Goal: Task Accomplishment & Management: Use online tool/utility

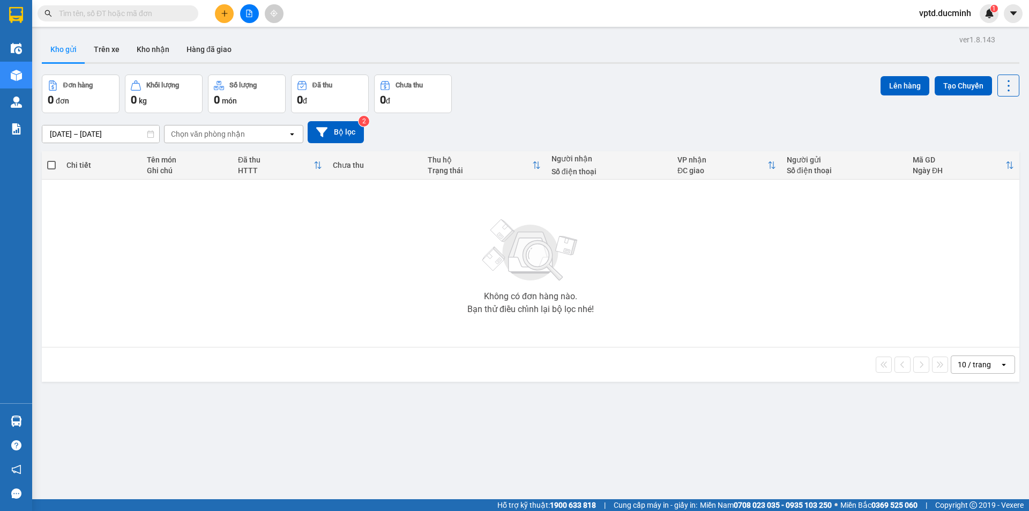
click at [247, 12] on icon "file-add" at bounding box center [250, 14] width 8 height 8
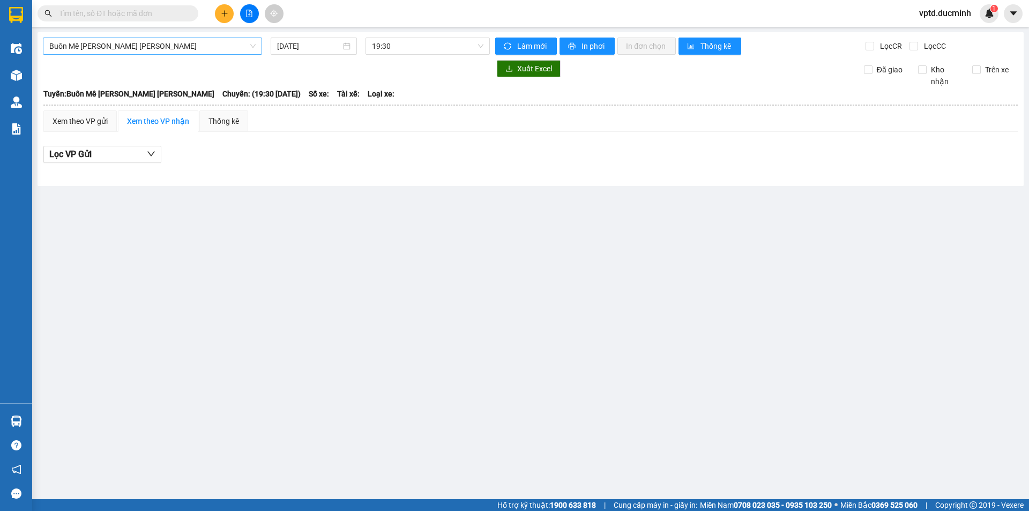
click at [187, 46] on span "Buôn Mê [PERSON_NAME] [PERSON_NAME]" at bounding box center [152, 46] width 206 height 16
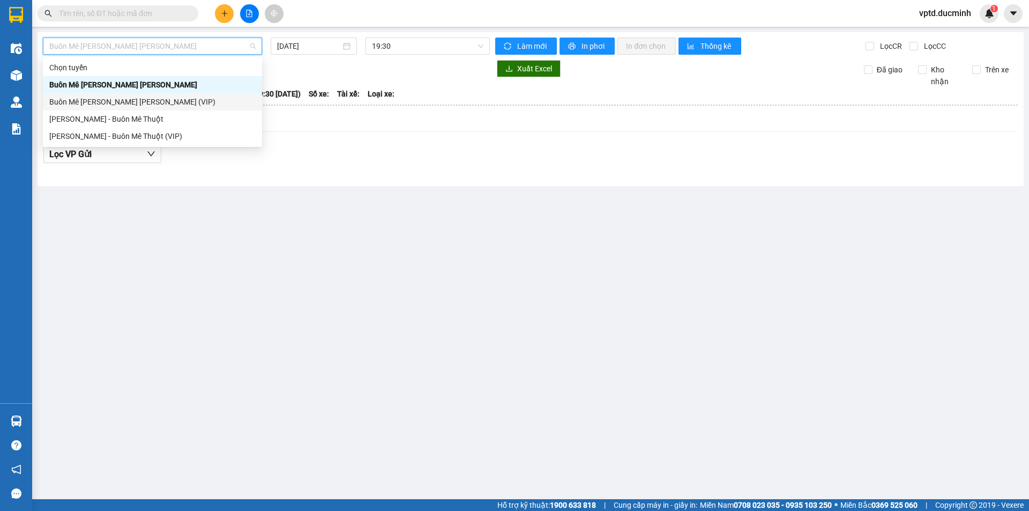
click at [138, 99] on div "Buôn Mê [PERSON_NAME] [PERSON_NAME] (VIP)" at bounding box center [152, 102] width 206 height 12
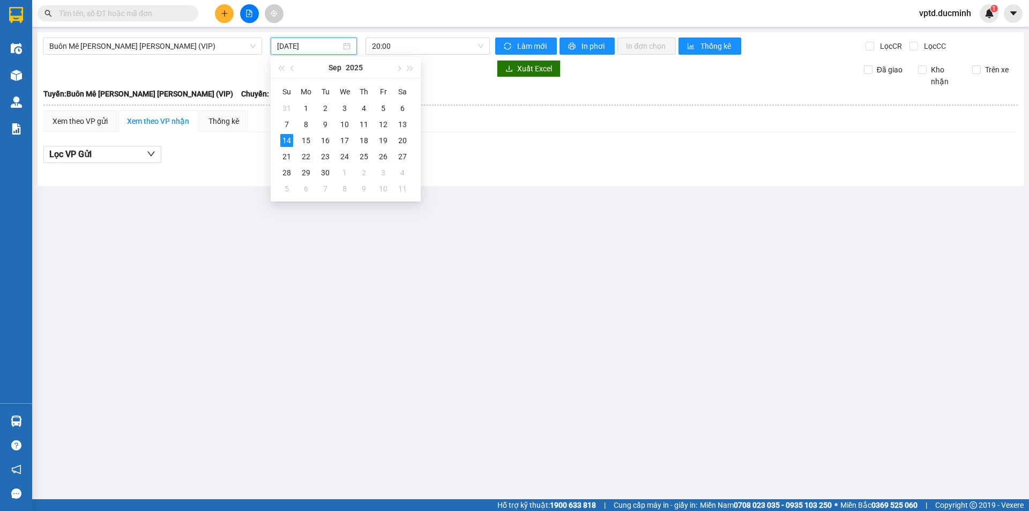
click at [294, 44] on input "[DATE]" at bounding box center [309, 46] width 64 height 12
click at [402, 123] on div "13" at bounding box center [402, 124] width 13 height 13
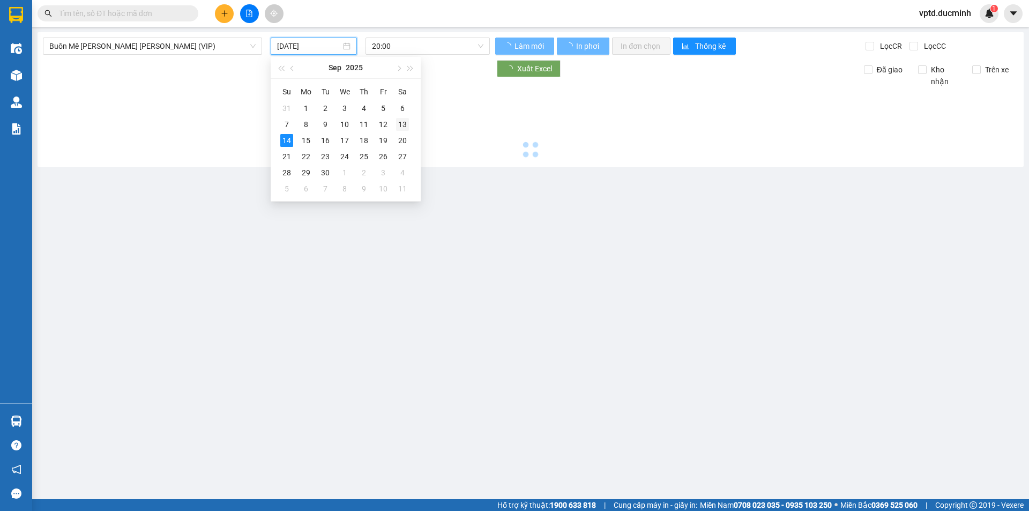
type input "[DATE]"
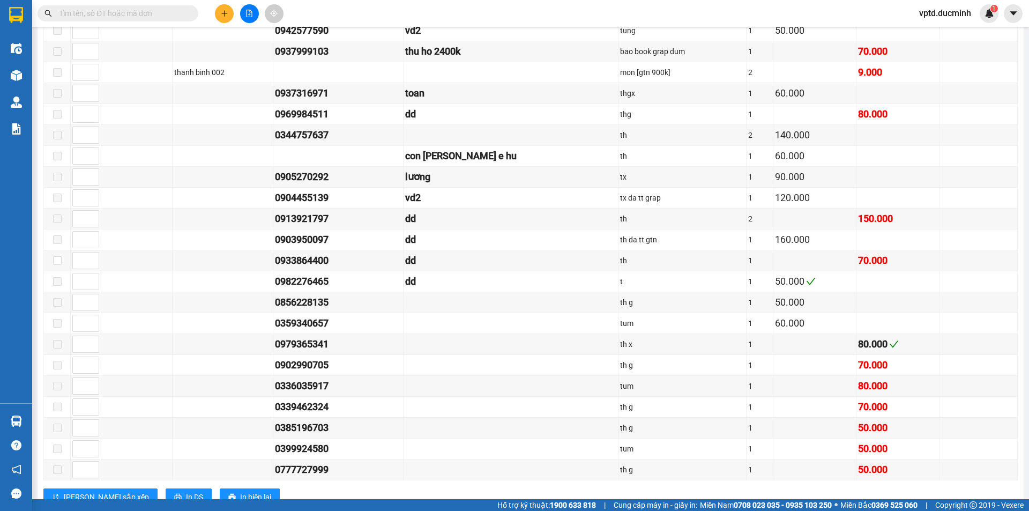
scroll to position [1499, 0]
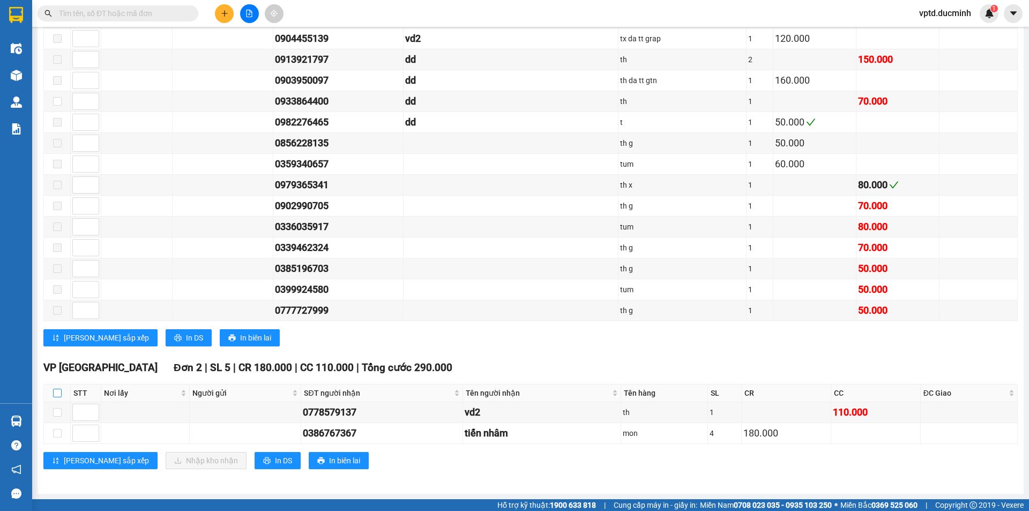
click at [58, 389] on input "checkbox" at bounding box center [57, 393] width 9 height 9
checkbox input "true"
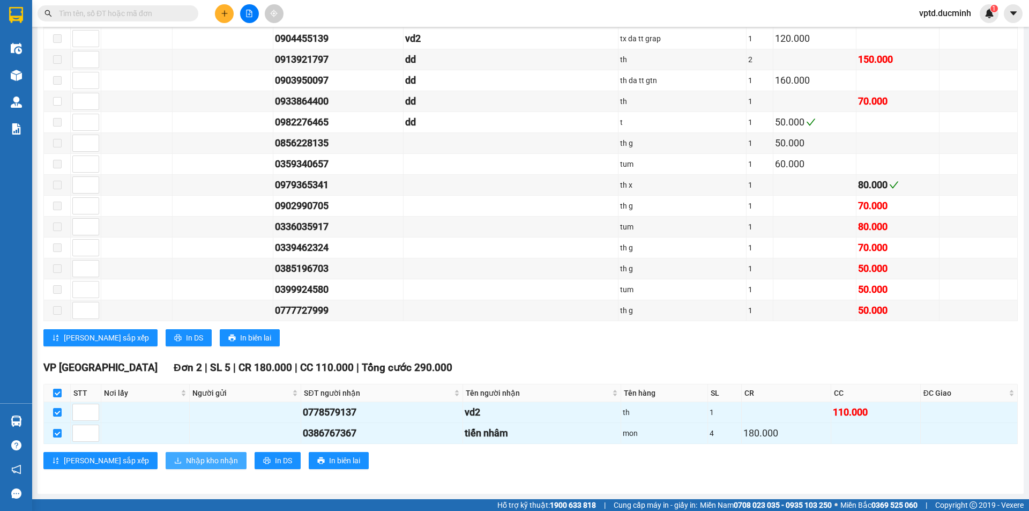
click at [186, 460] on span "Nhập kho nhận" at bounding box center [212, 461] width 52 height 12
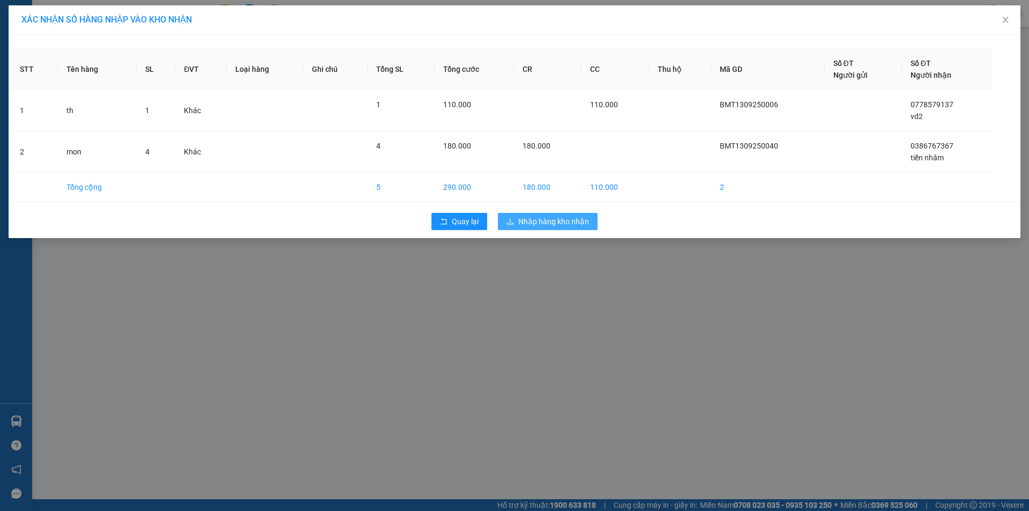
click at [518, 217] on button "Nhập hàng kho nhận" at bounding box center [548, 221] width 100 height 17
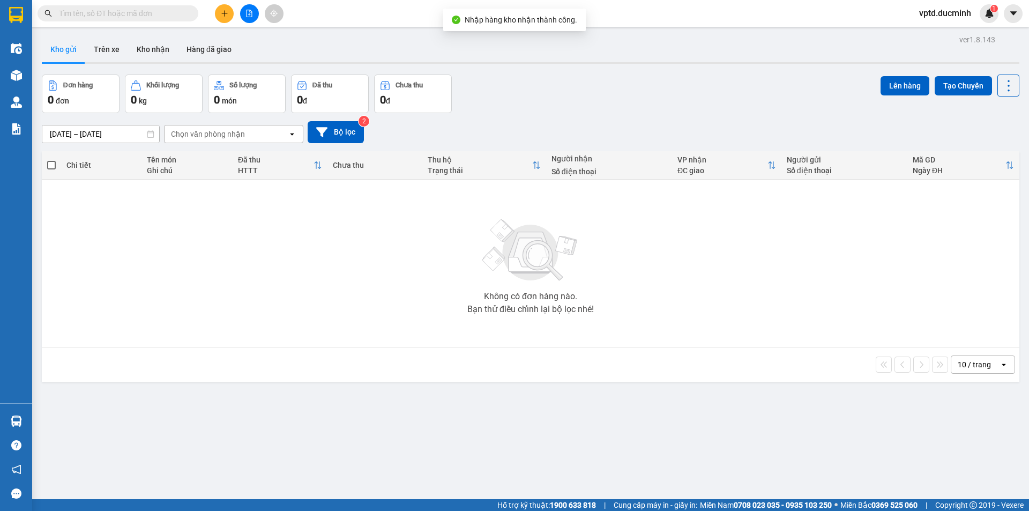
click at [95, 14] on input "text" at bounding box center [122, 14] width 127 height 12
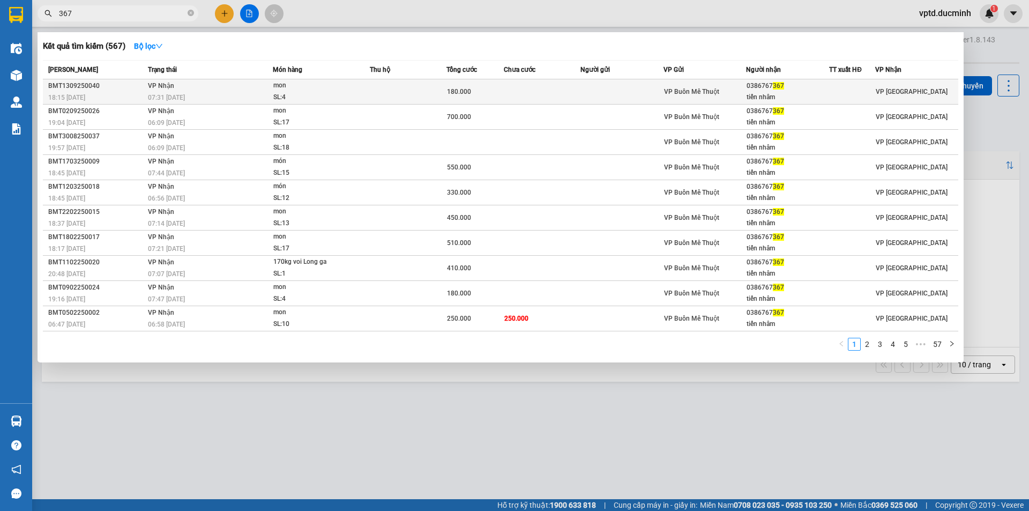
type input "367"
click at [765, 85] on div "0386767 367" at bounding box center [788, 85] width 82 height 11
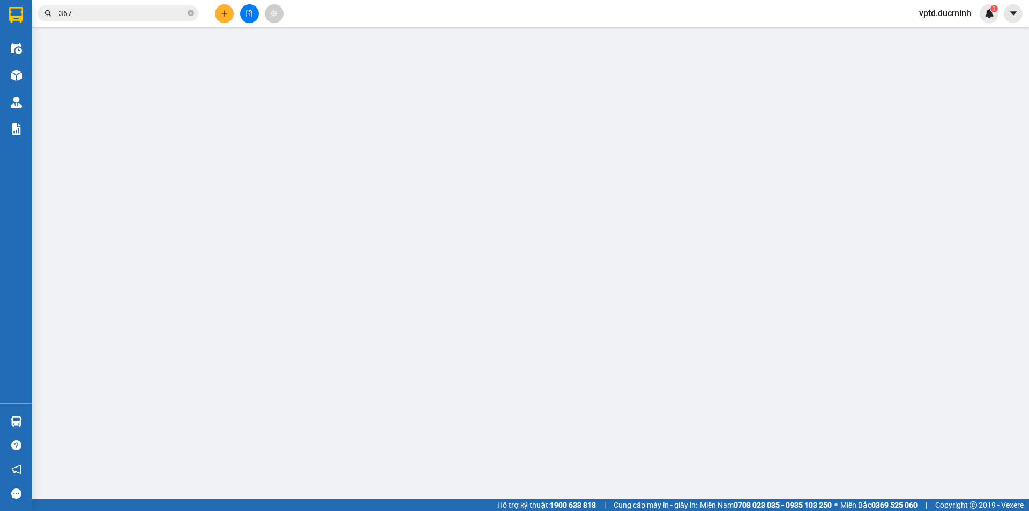
type input "0386767367"
type input "tiến nhâm"
type input "180.000"
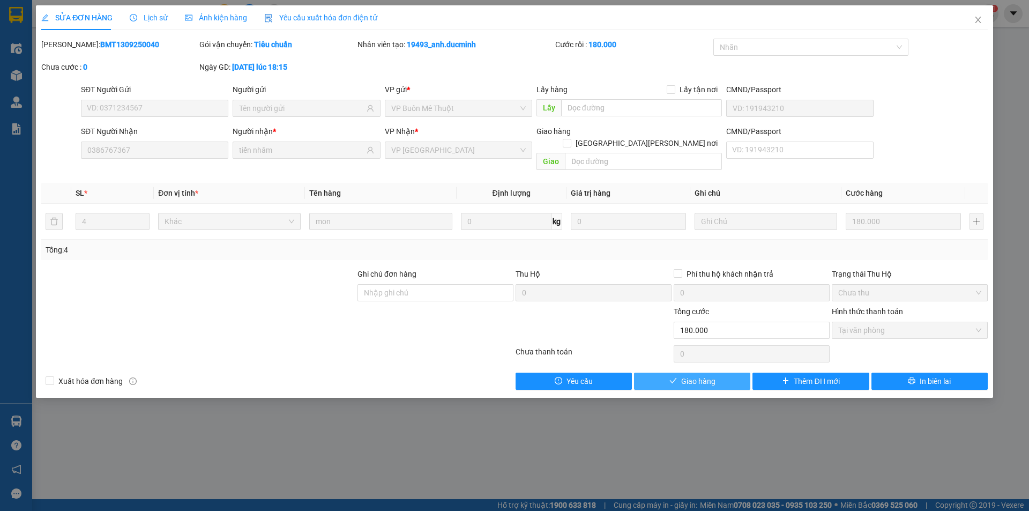
click at [719, 373] on button "Giao hàng" at bounding box center [692, 381] width 116 height 17
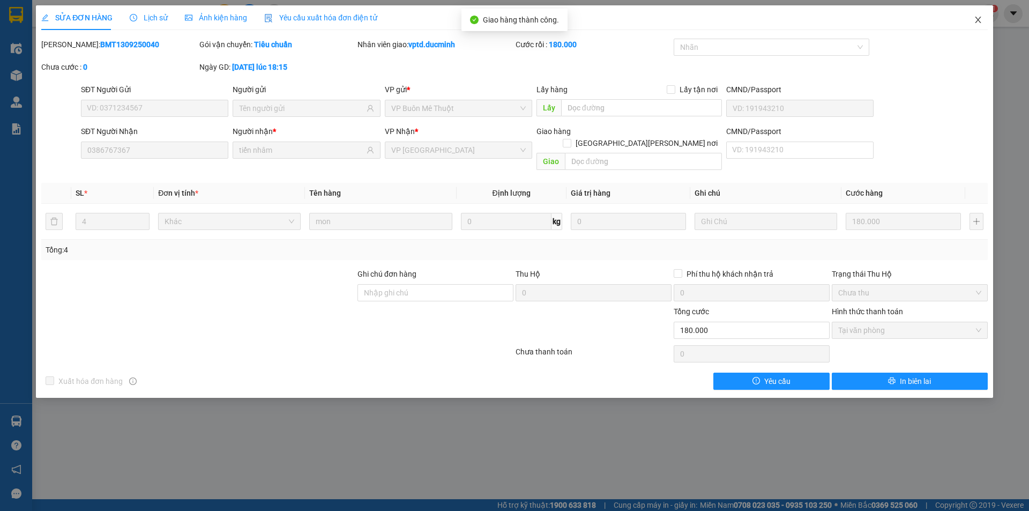
click at [979, 15] on span "Close" at bounding box center [978, 20] width 30 height 30
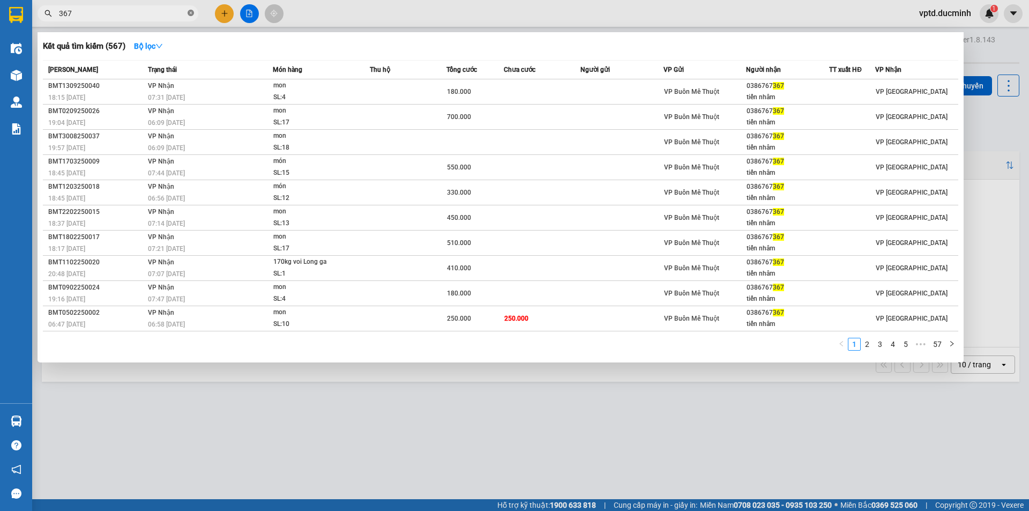
click at [189, 12] on icon "close-circle" at bounding box center [191, 13] width 6 height 6
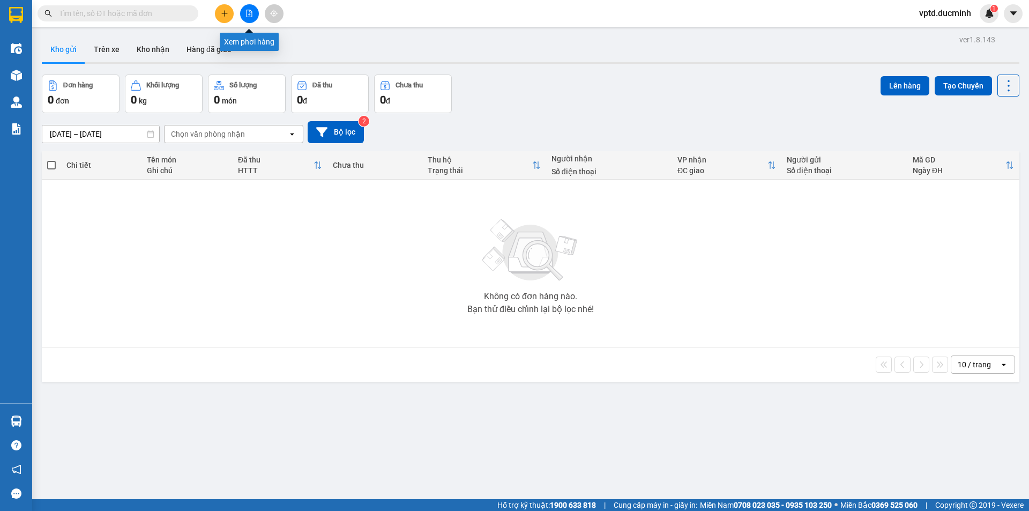
click at [247, 16] on icon "file-add" at bounding box center [250, 14] width 6 height 8
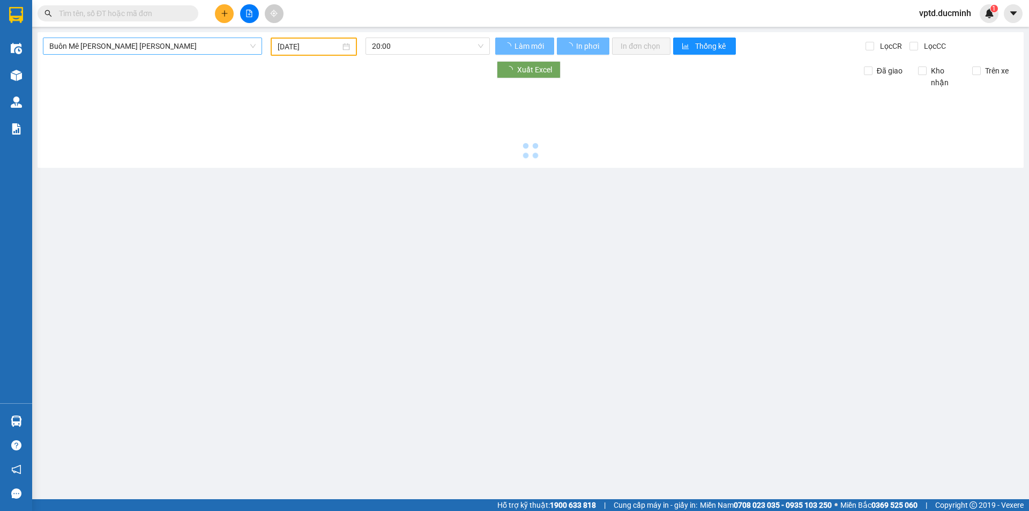
type input "[DATE]"
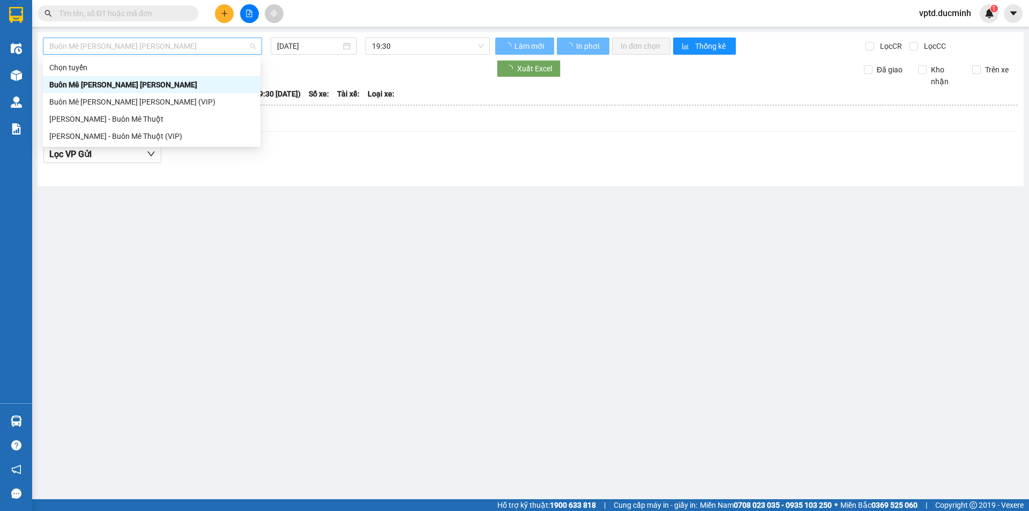
click at [198, 48] on span "Buôn Mê [PERSON_NAME] [PERSON_NAME]" at bounding box center [152, 46] width 206 height 16
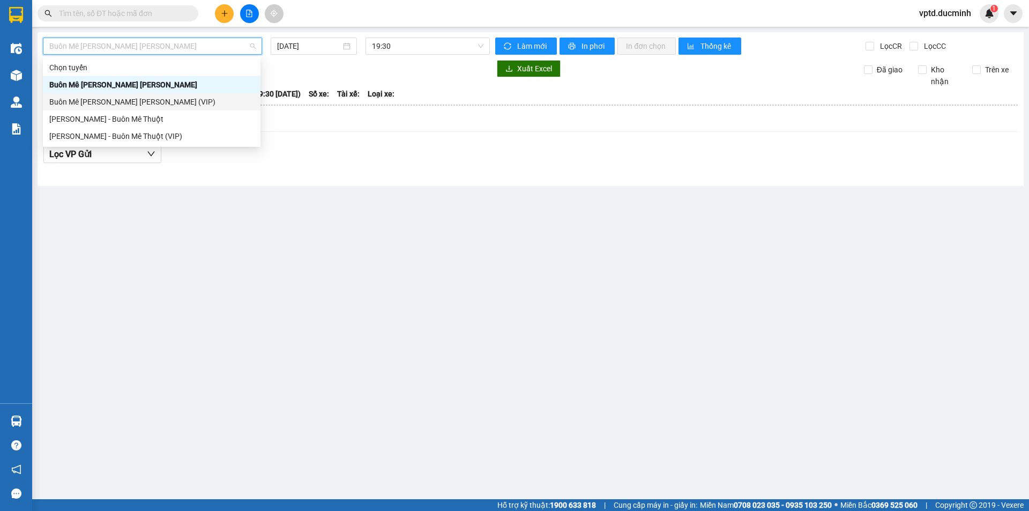
click at [167, 101] on div "Buôn Mê [PERSON_NAME] [PERSON_NAME] (VIP)" at bounding box center [151, 102] width 205 height 12
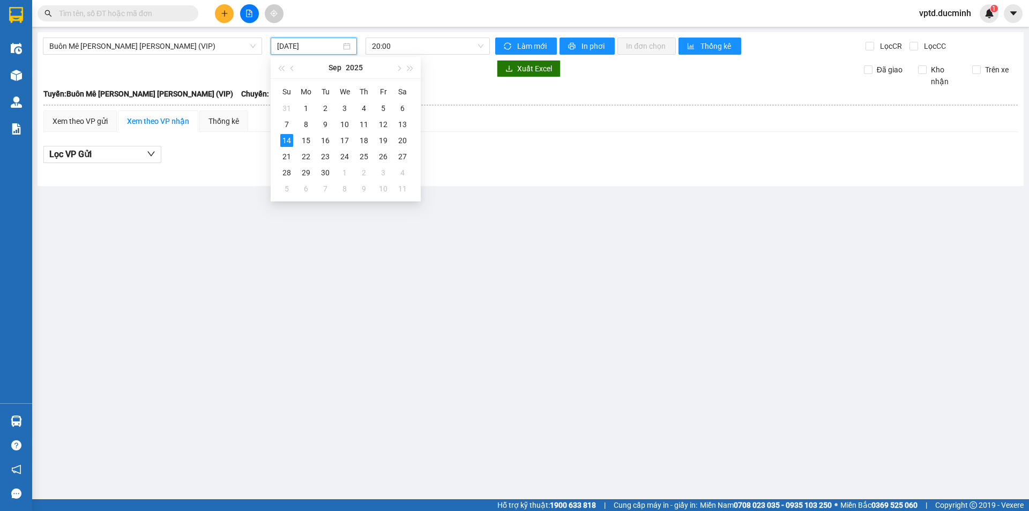
click at [334, 51] on input "[DATE]" at bounding box center [309, 46] width 64 height 12
click at [401, 121] on div "13" at bounding box center [402, 124] width 13 height 13
type input "[DATE]"
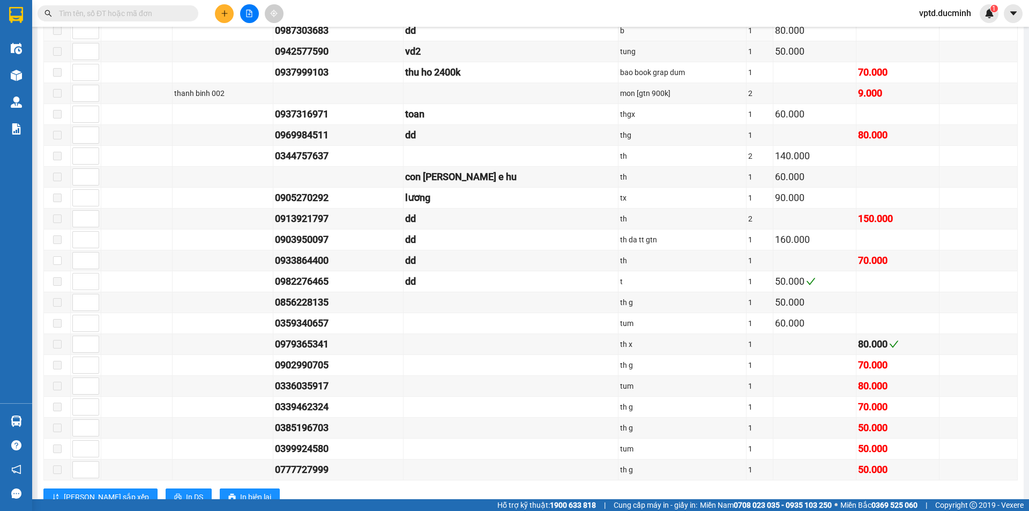
scroll to position [1499, 0]
